Goal: Find specific page/section: Find specific page/section

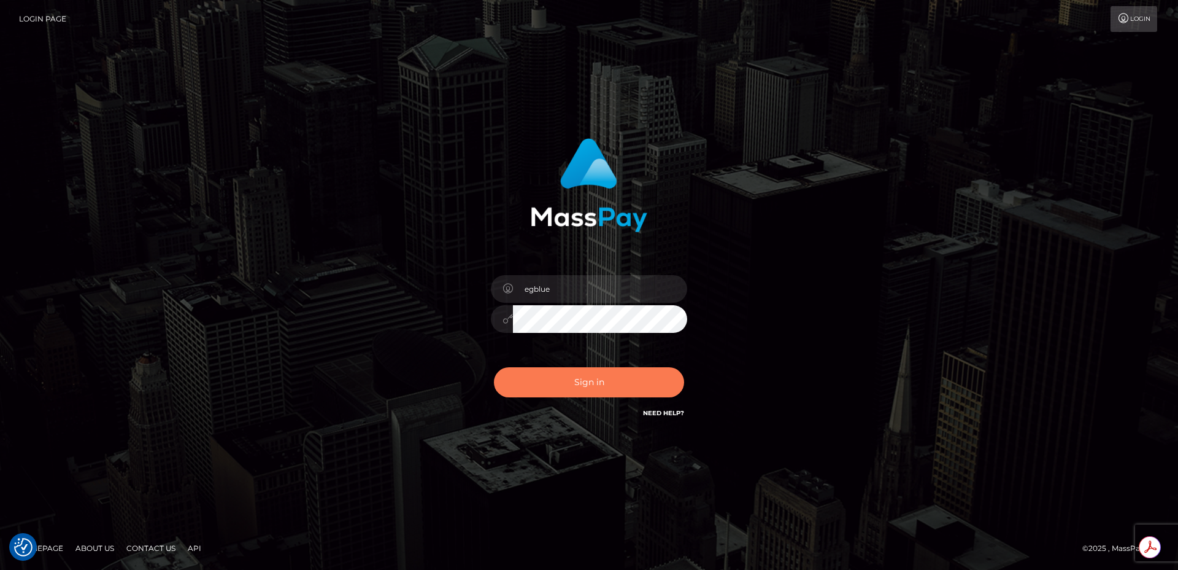
click at [635, 378] on button "Sign in" at bounding box center [589, 382] width 190 height 30
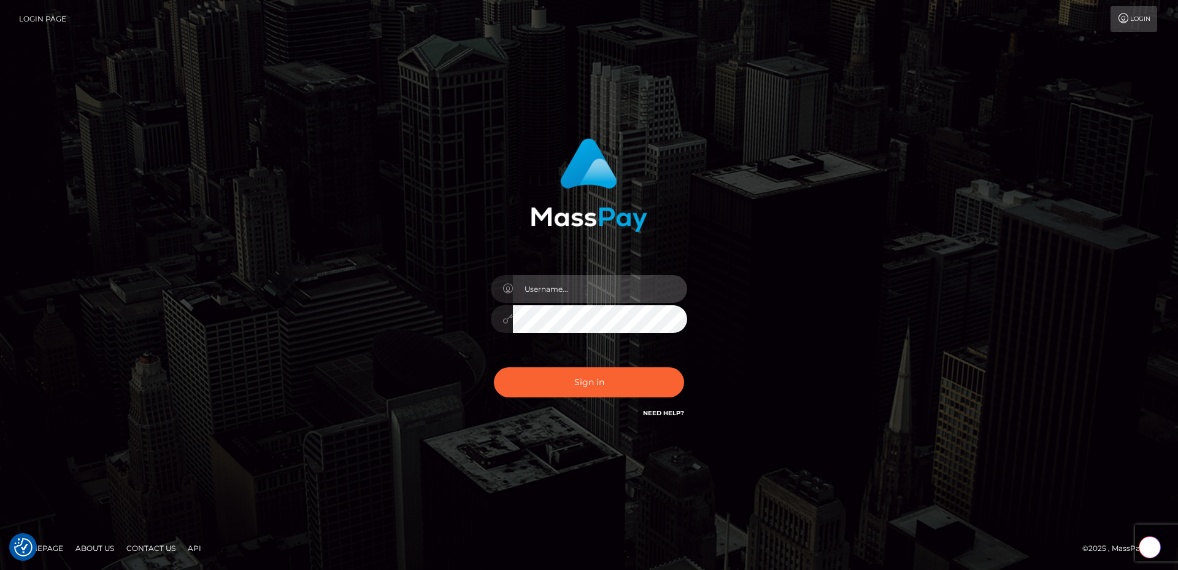
type input "egblue"
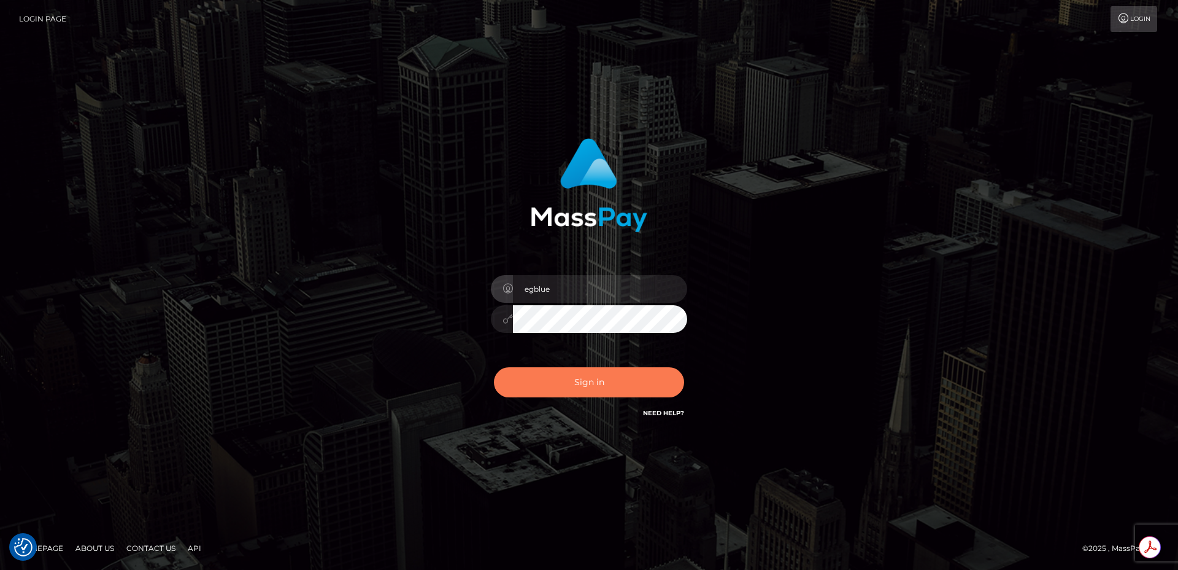
click at [524, 376] on button "Sign in" at bounding box center [589, 382] width 190 height 30
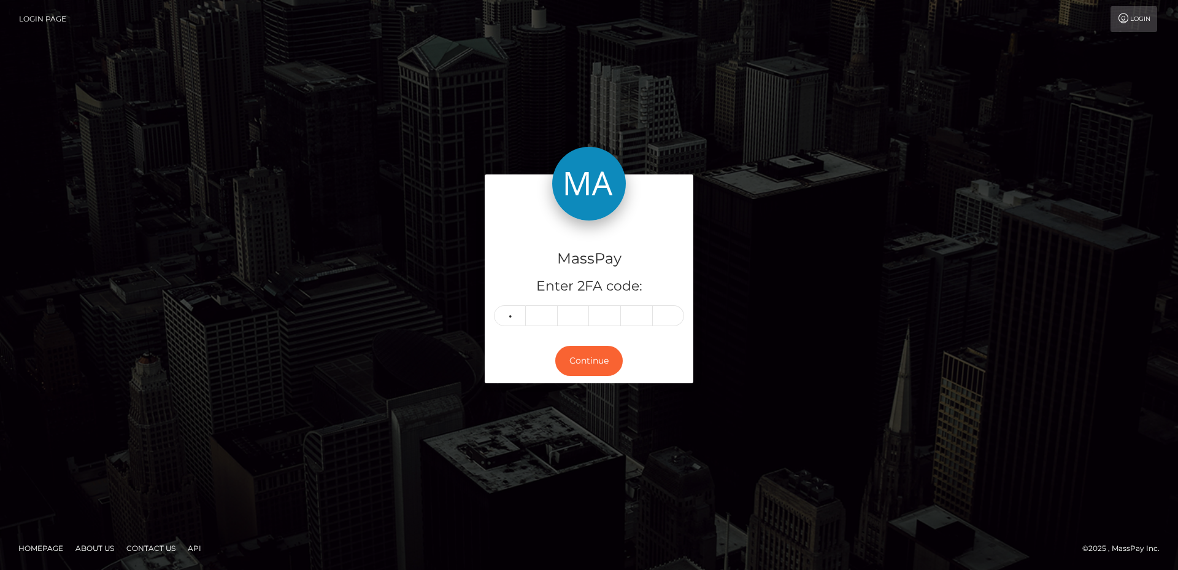
type input "4"
type input "8"
type input "3"
type input "5"
type input "1"
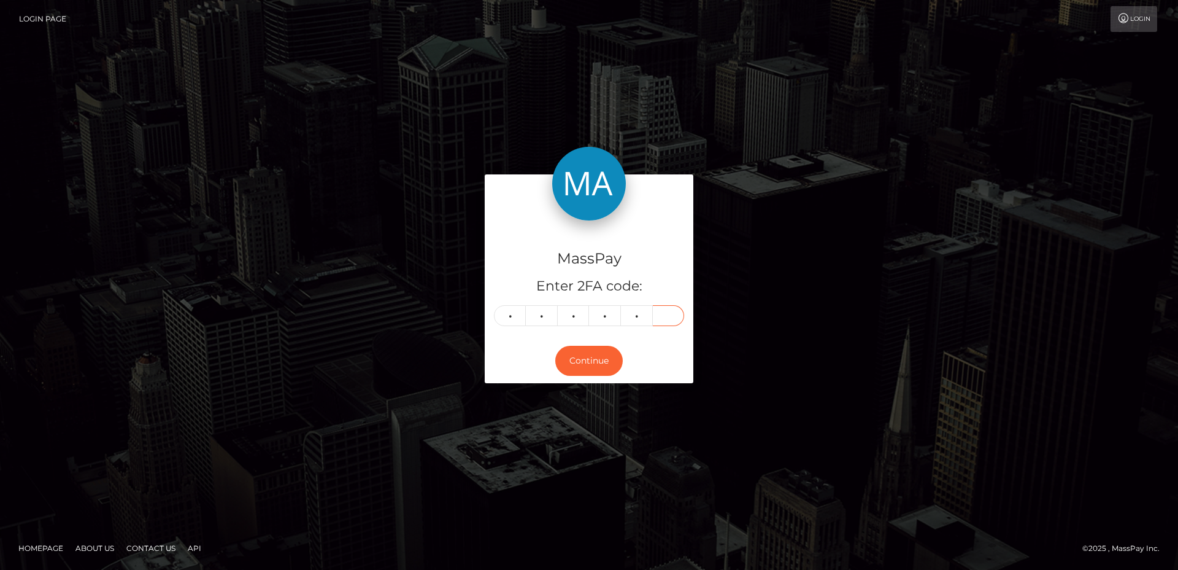
type input "4"
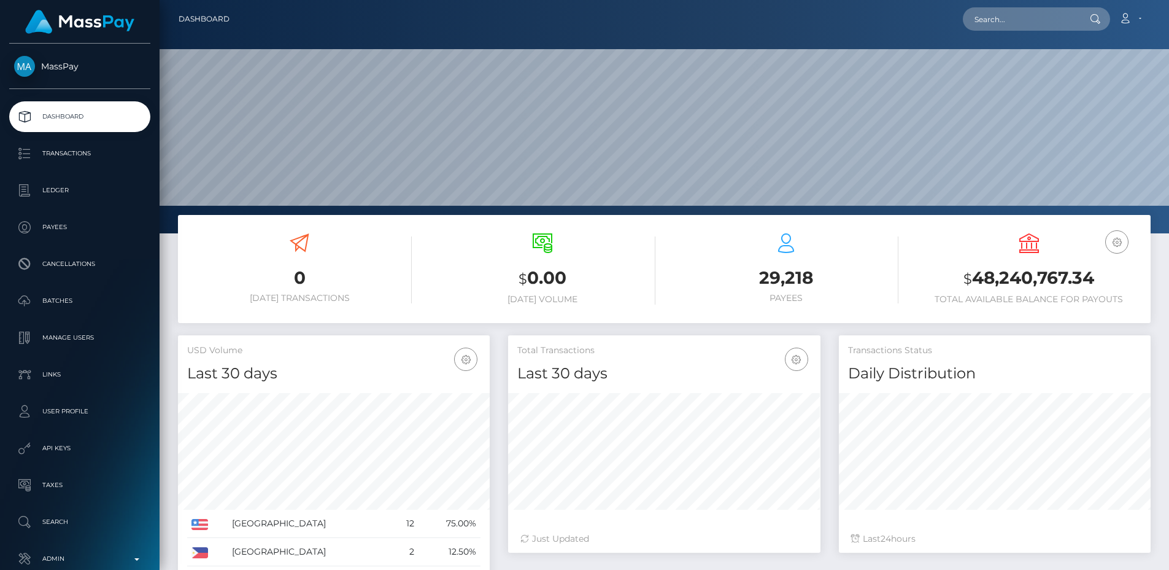
scroll to position [218, 312]
click at [996, 27] on input "text" at bounding box center [1020, 18] width 115 height 23
paste input "poact_uvw8z5RpvHuI"
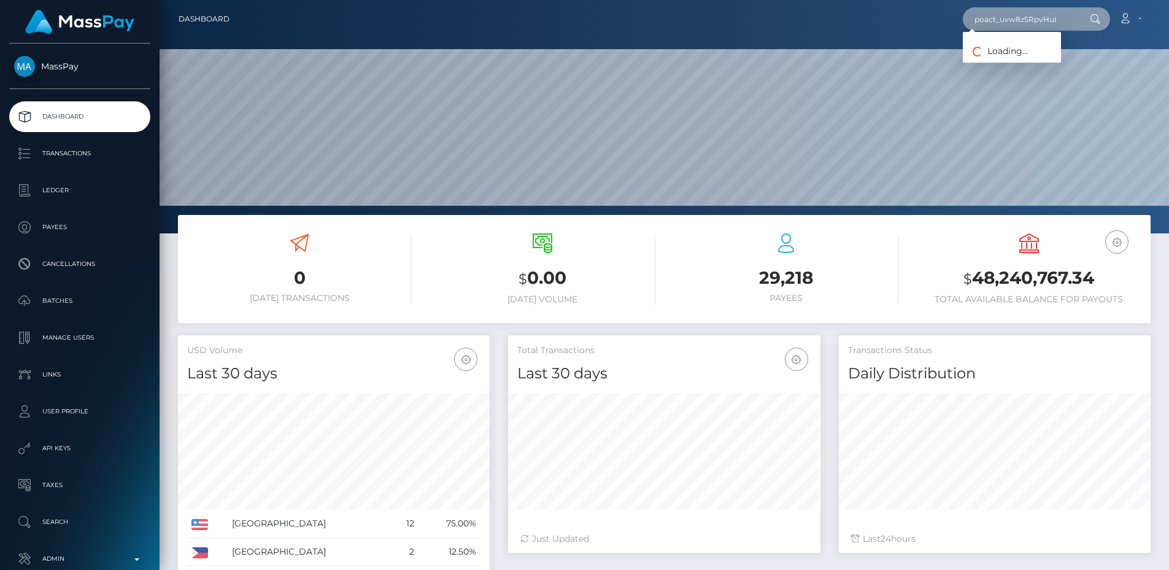
type input "poact_uvw8z5RpvHuI"
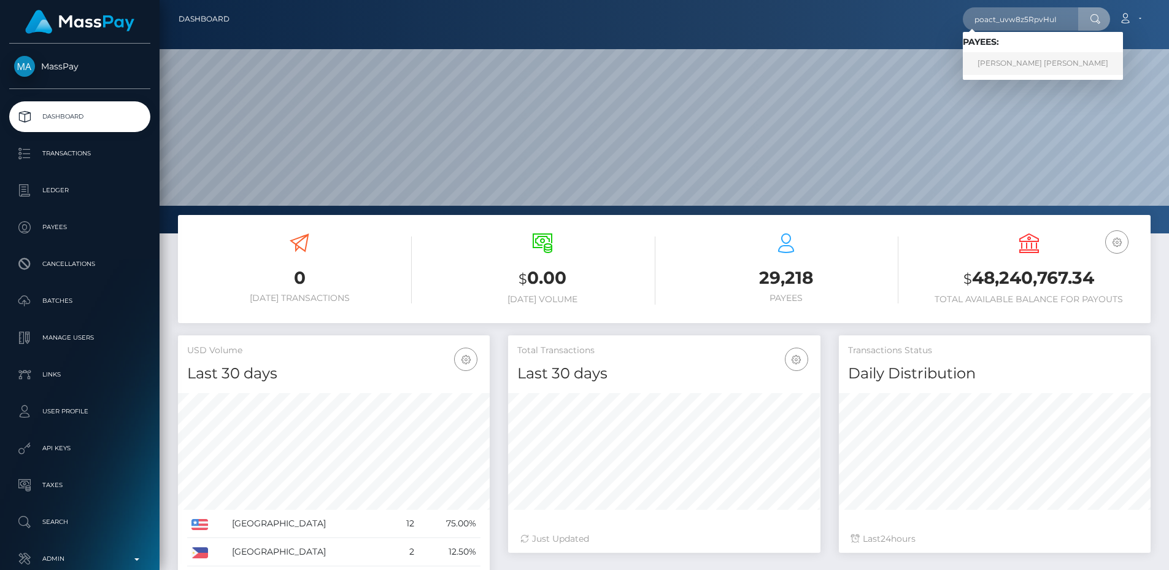
click at [1015, 59] on link "AARON TYLER BLEE" at bounding box center [1043, 63] width 160 height 23
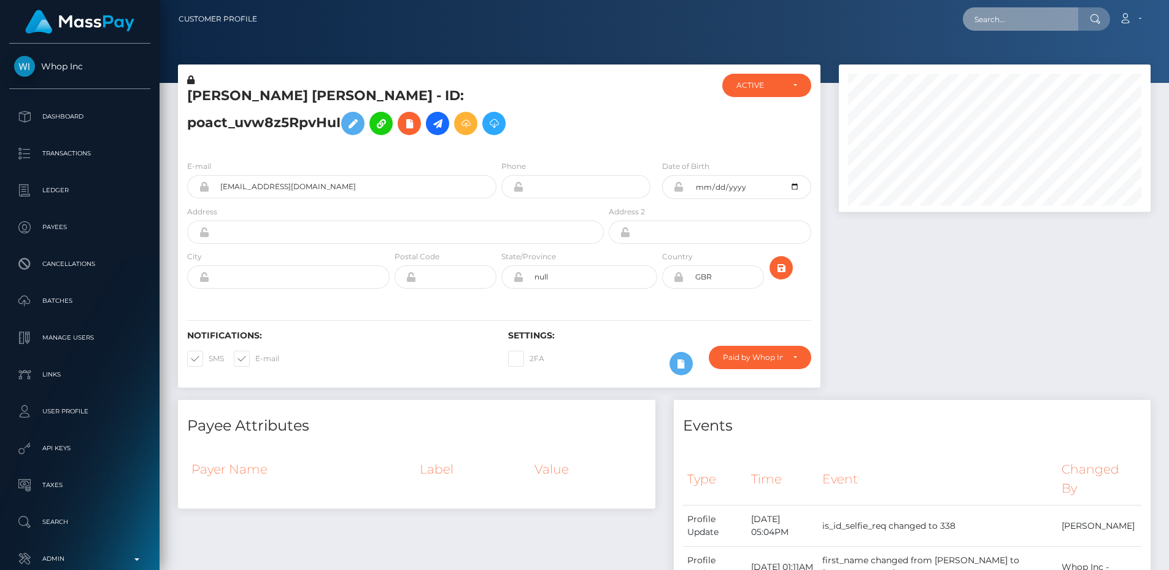
click at [986, 10] on input "text" at bounding box center [1020, 18] width 115 height 23
paste input "poact_cD2wUfyyluUh"
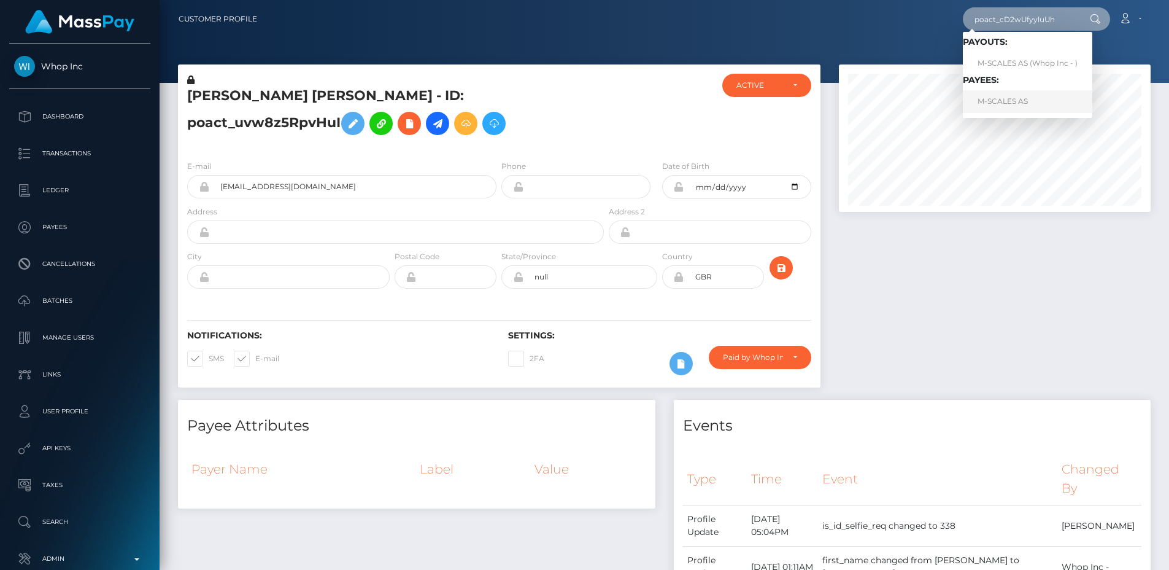
type input "poact_cD2wUfyyluUh"
click at [1005, 107] on link "M-SCALES AS" at bounding box center [1028, 101] width 130 height 23
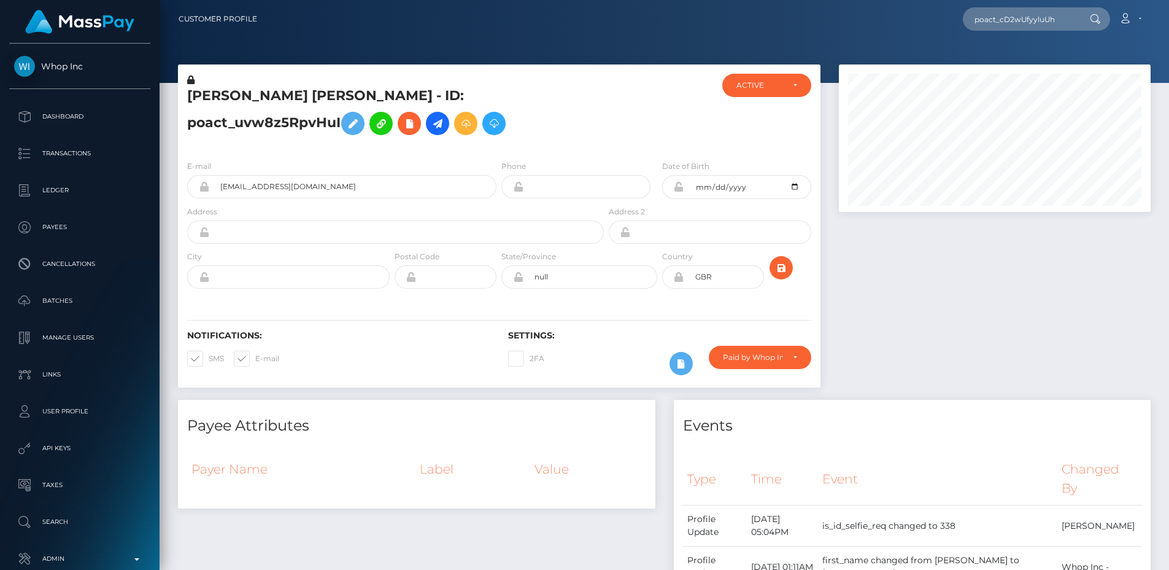
scroll to position [726, 0]
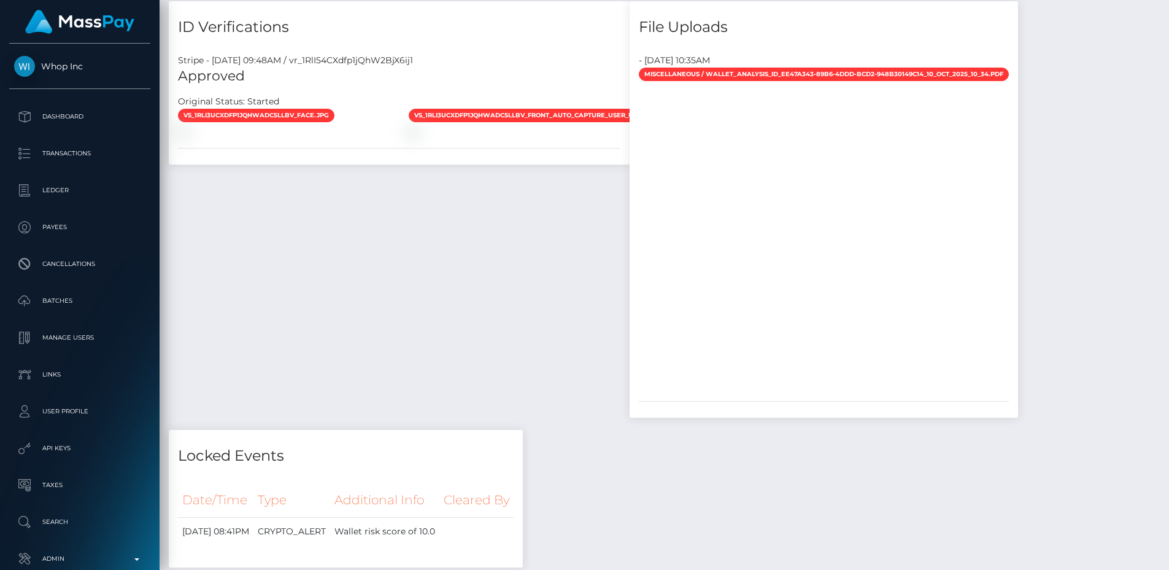
scroll to position [147, 312]
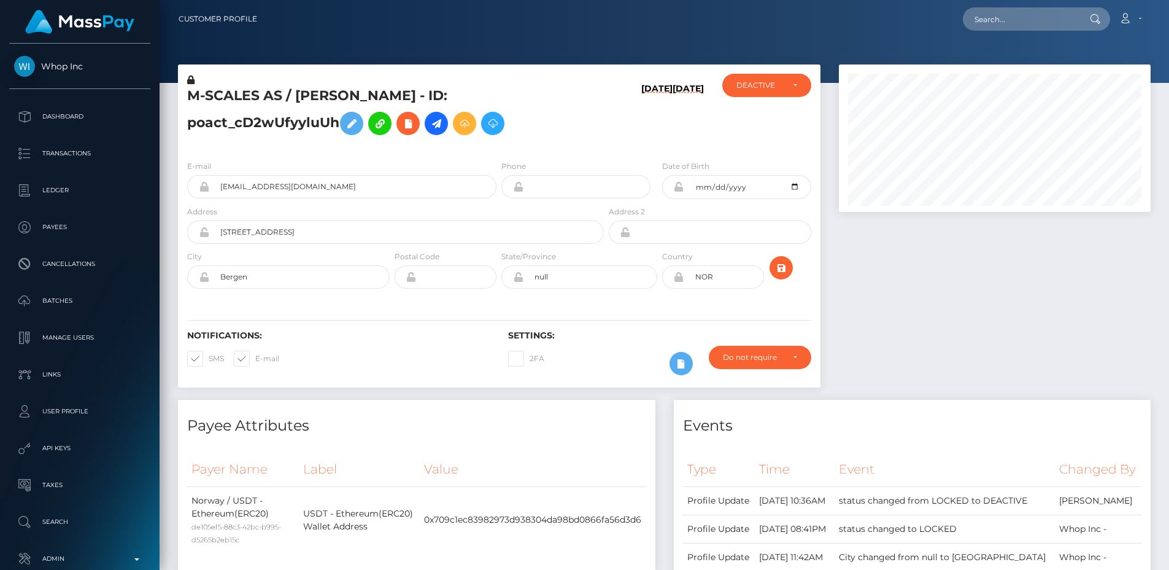
scroll to position [147, 312]
click at [1014, 14] on input "text" at bounding box center [1020, 18] width 115 height 23
paste input "poact_kJR6Szz6JSh1"
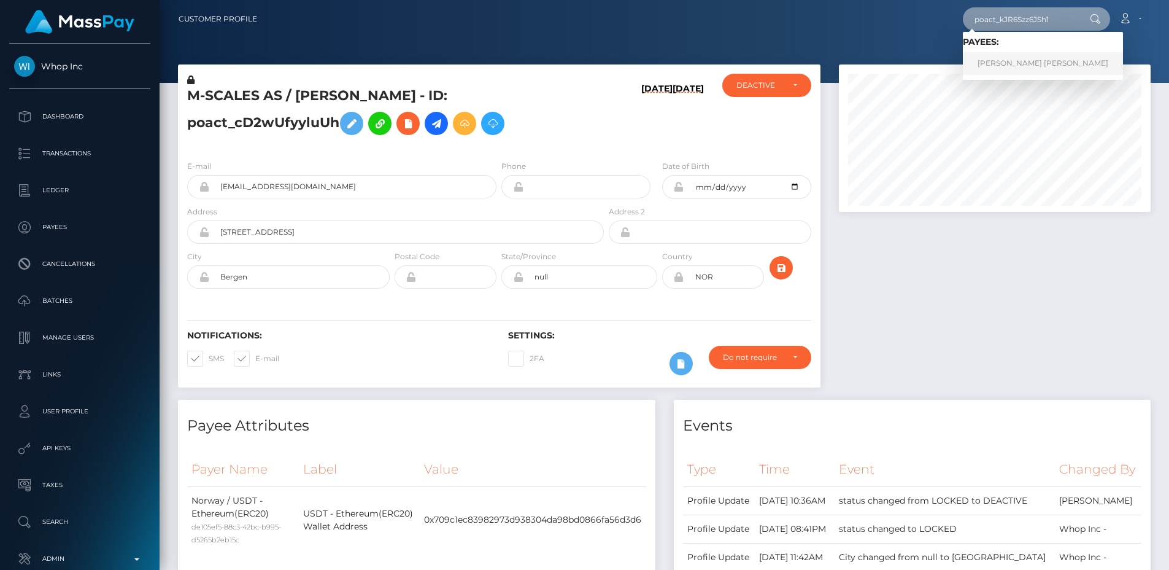
type input "poact_kJR6Szz6JSh1"
click at [1018, 64] on link "Shah Kashif Abbas" at bounding box center [1043, 63] width 160 height 23
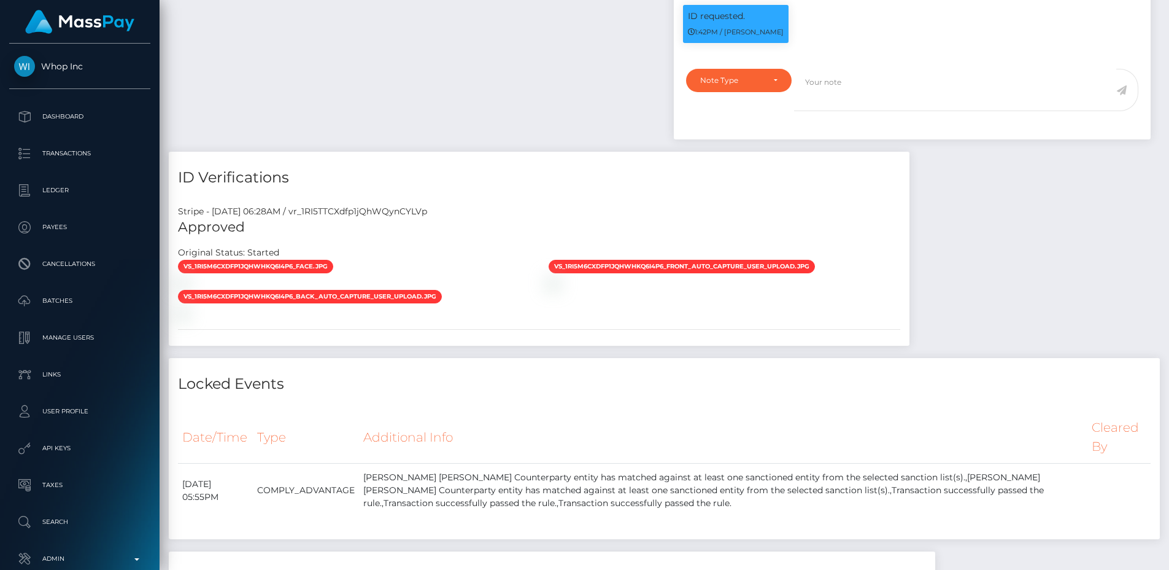
scroll to position [147, 312]
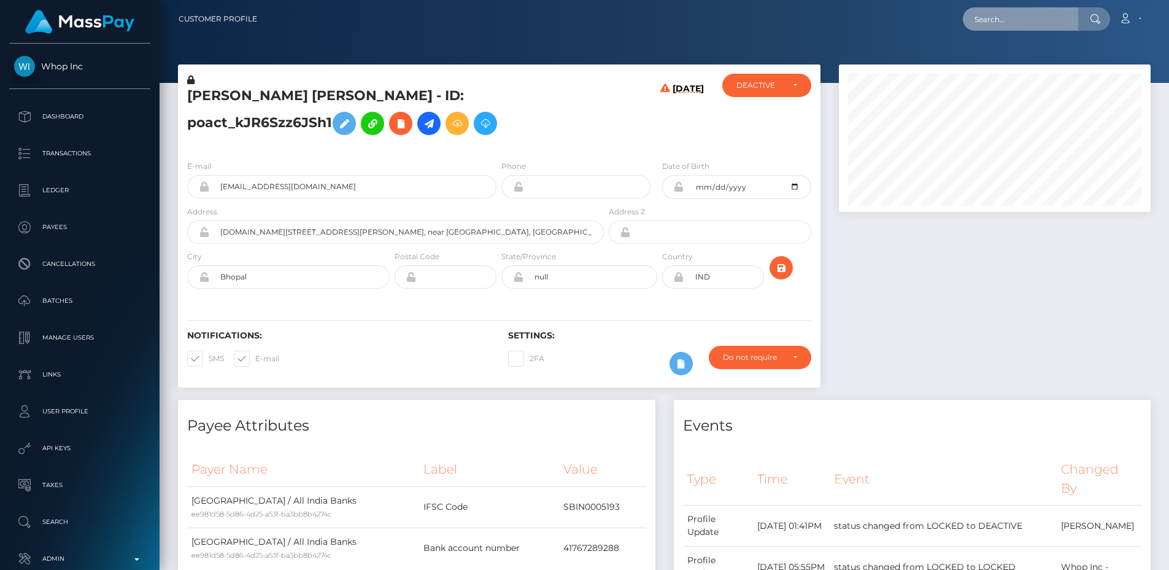
click at [1010, 27] on input "text" at bounding box center [1020, 18] width 115 height 23
paste input "poact_QkhVoEyspSfK"
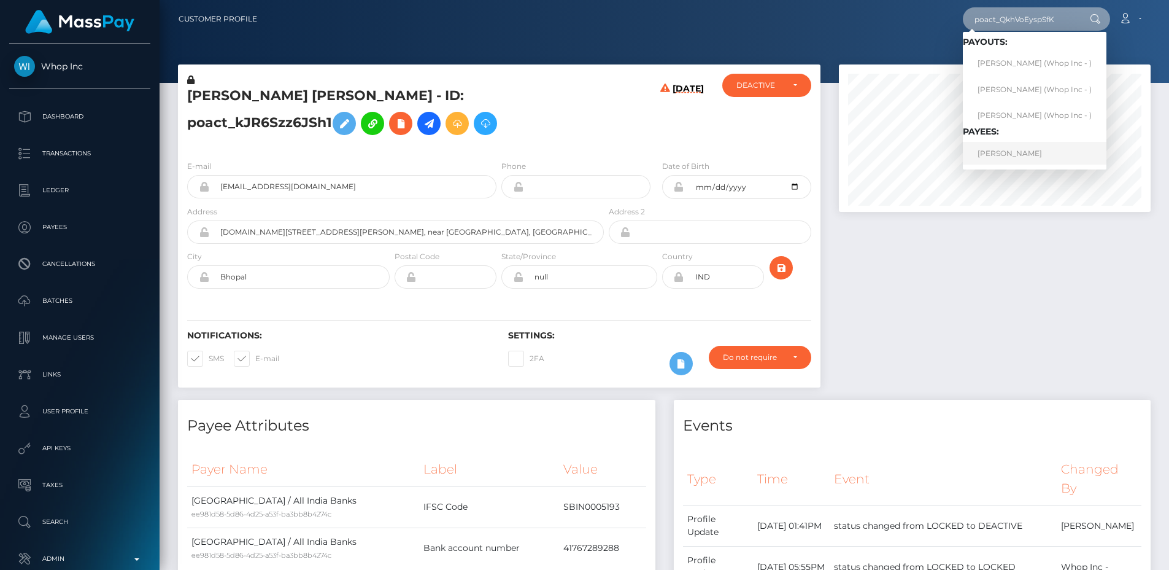
type input "poact_QkhVoEyspSfK"
click at [1017, 154] on link "RUSHAL BHANDARI" at bounding box center [1035, 153] width 144 height 23
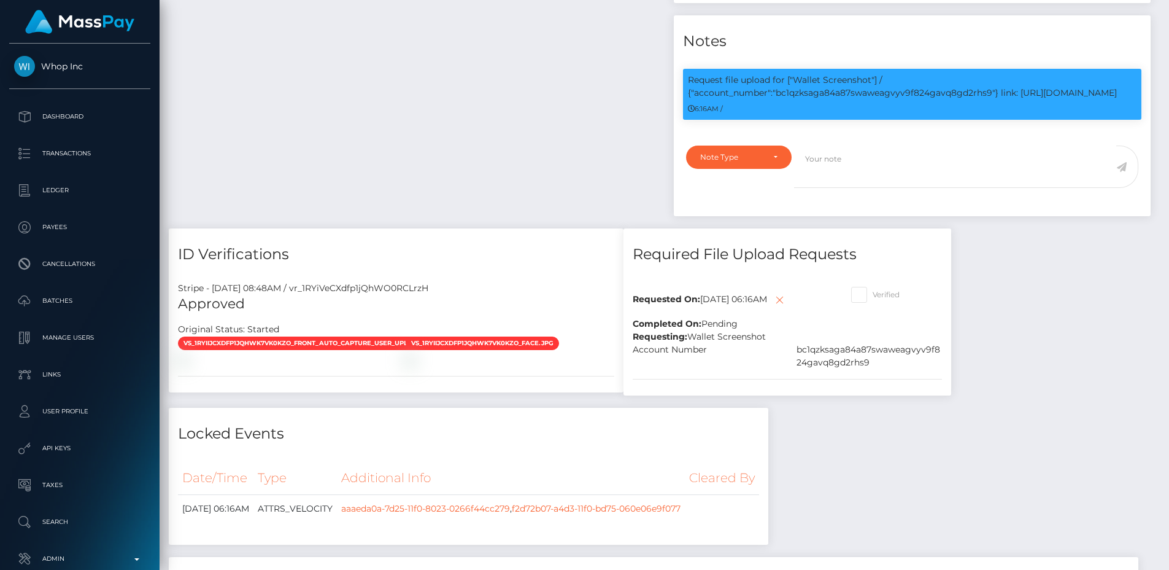
scroll to position [147, 312]
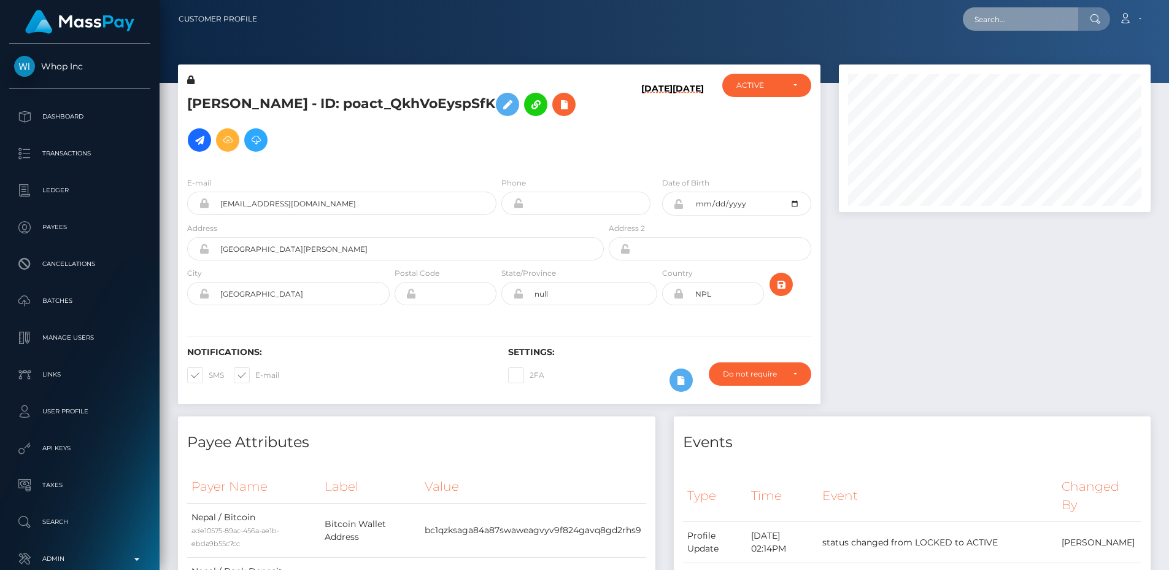
click at [1008, 12] on input "text" at bounding box center [1020, 18] width 115 height 23
paste input "poact_MAD6RwkEOjn9"
type input "poact_MAD6RwkEOjn9"
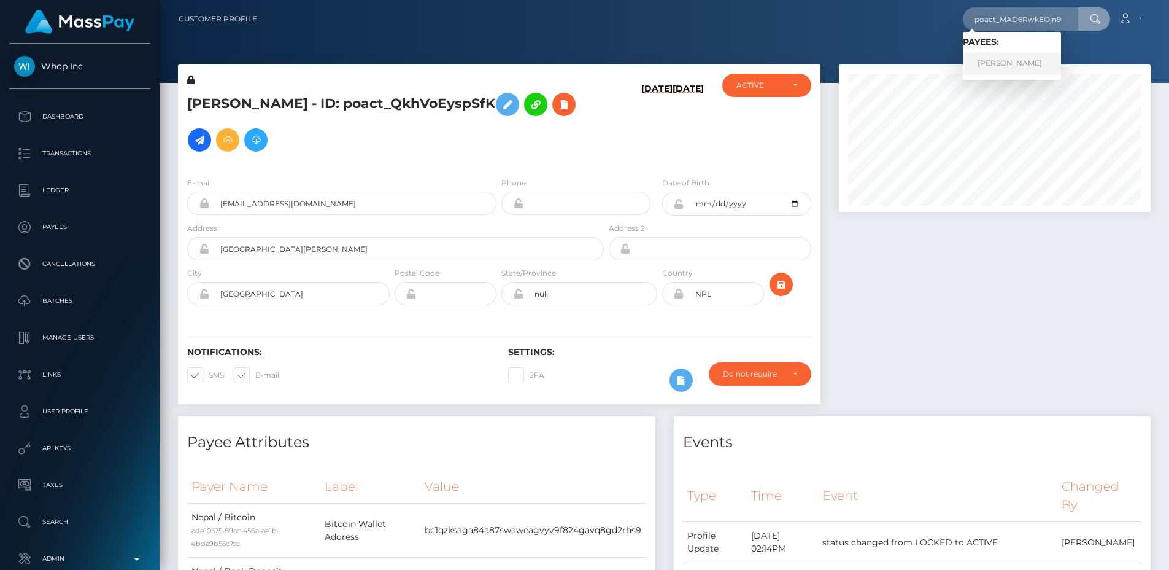
click at [1012, 61] on link "JENNIFER LYN BOYD" at bounding box center [1012, 63] width 98 height 23
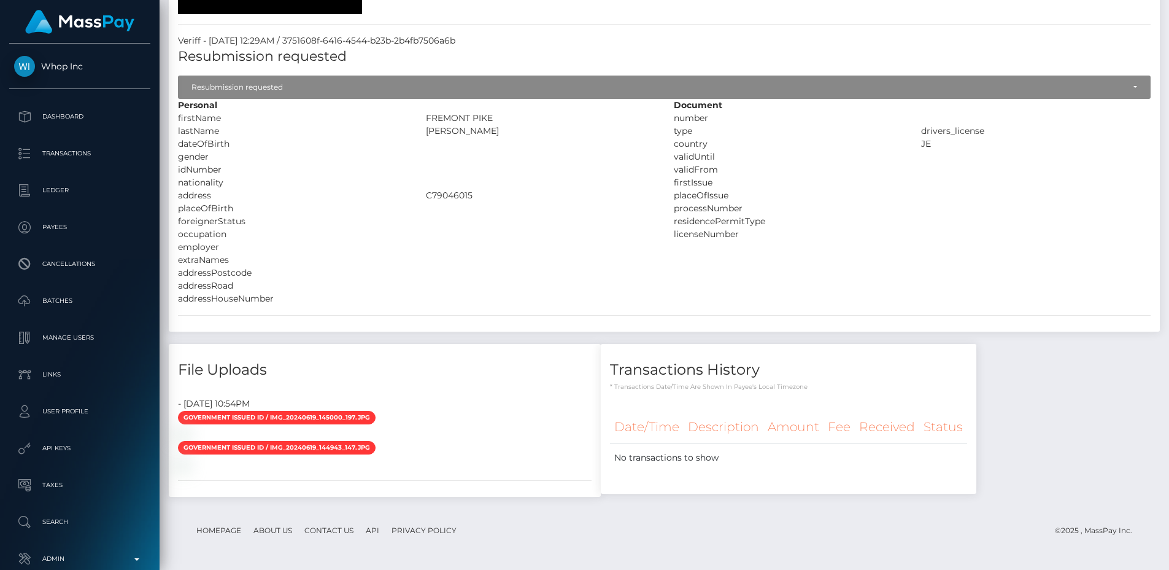
scroll to position [3745, 0]
click at [550, 427] on div at bounding box center [385, 433] width 432 height 13
